Goal: Information Seeking & Learning: Learn about a topic

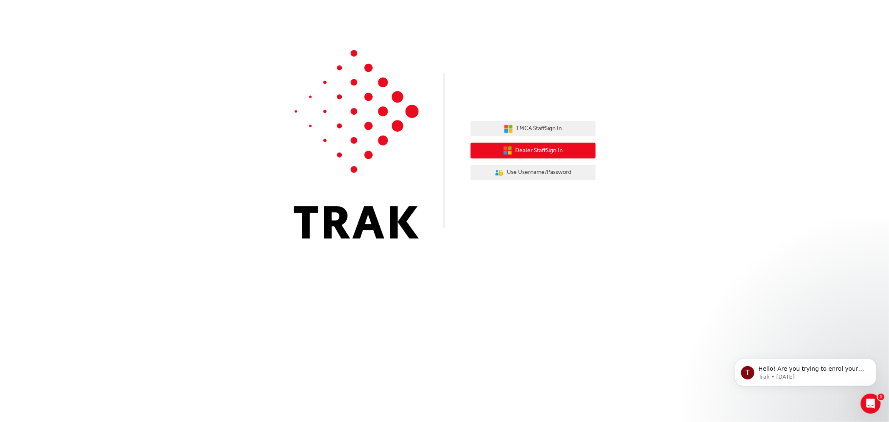
click at [538, 152] on span "Dealer Staff Sign In" at bounding box center [539, 151] width 48 height 10
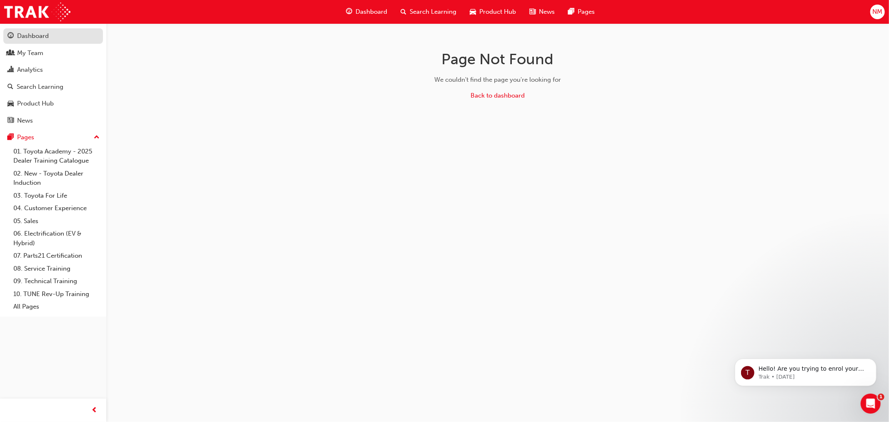
click at [36, 36] on div "Dashboard" at bounding box center [33, 36] width 32 height 10
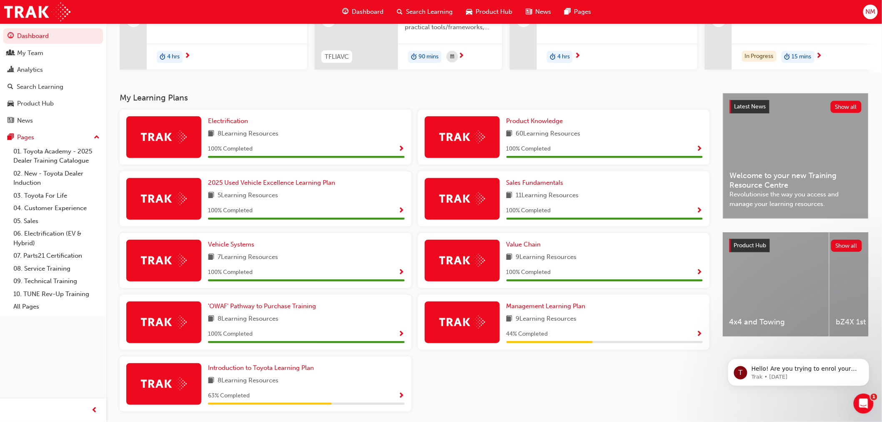
scroll to position [152, 0]
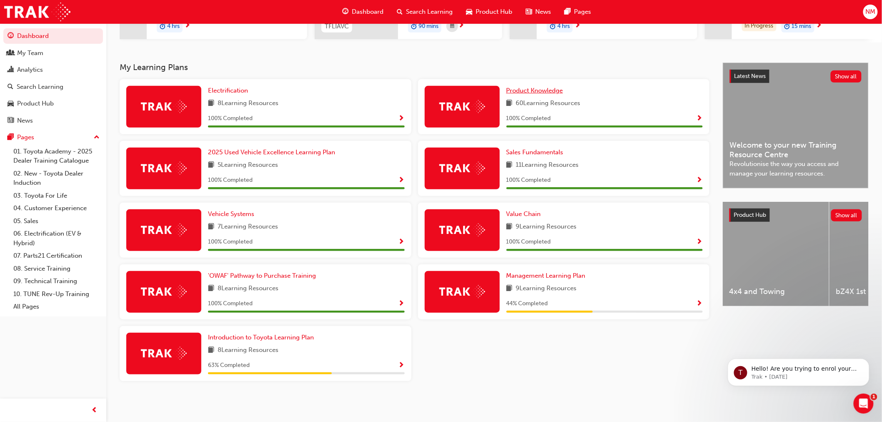
click at [545, 89] on span "Product Knowledge" at bounding box center [534, 91] width 57 height 8
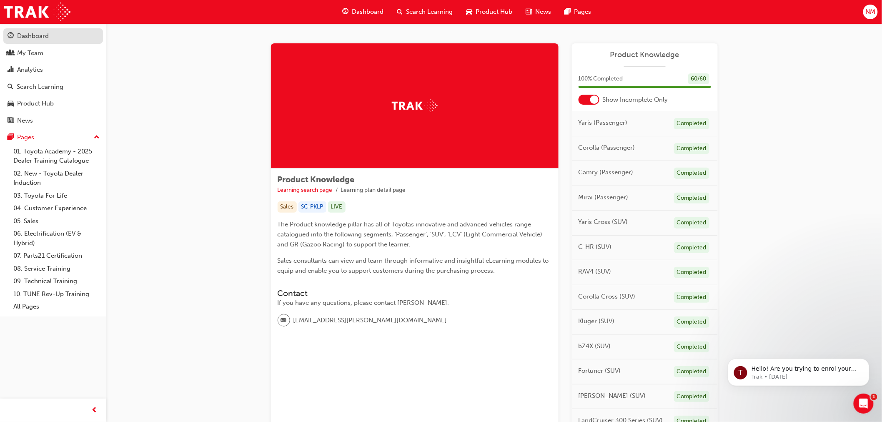
click at [19, 33] on div "Dashboard" at bounding box center [33, 36] width 32 height 10
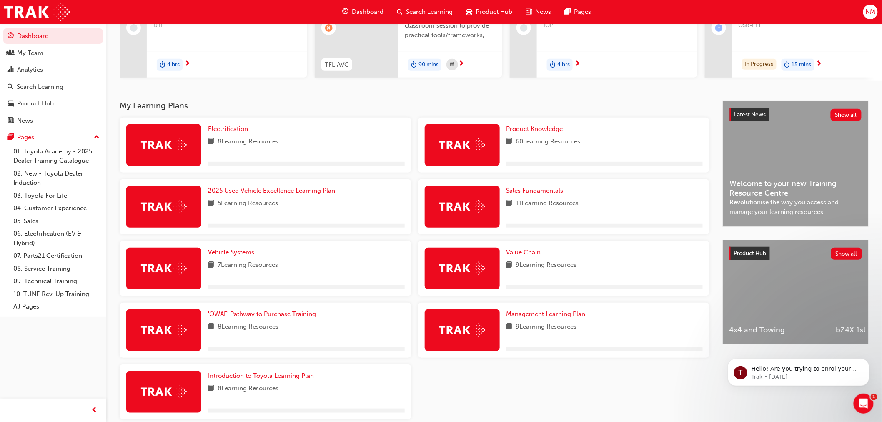
scroll to position [152, 0]
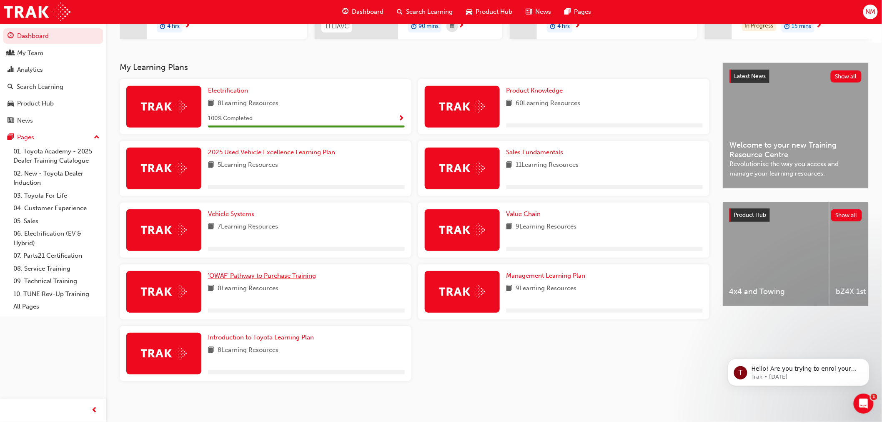
click at [242, 278] on span "'OWAF' Pathway to Purchase Training" at bounding box center [262, 276] width 108 height 8
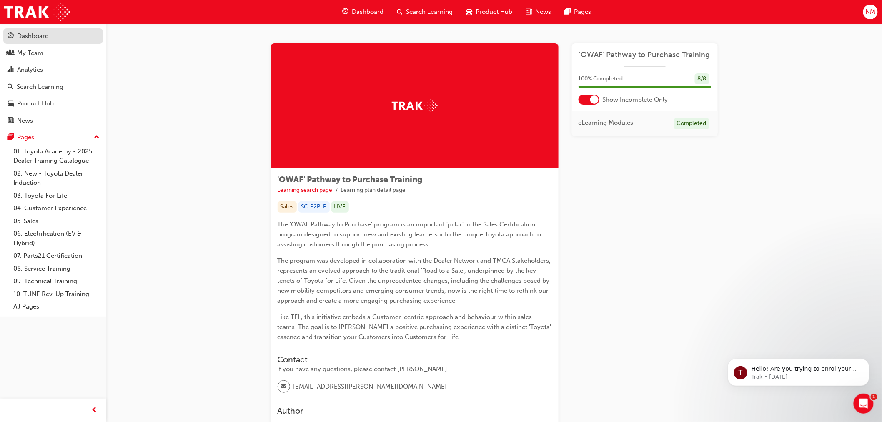
click at [13, 33] on span "guage-icon" at bounding box center [11, 37] width 6 height 8
